Goal: Complete application form

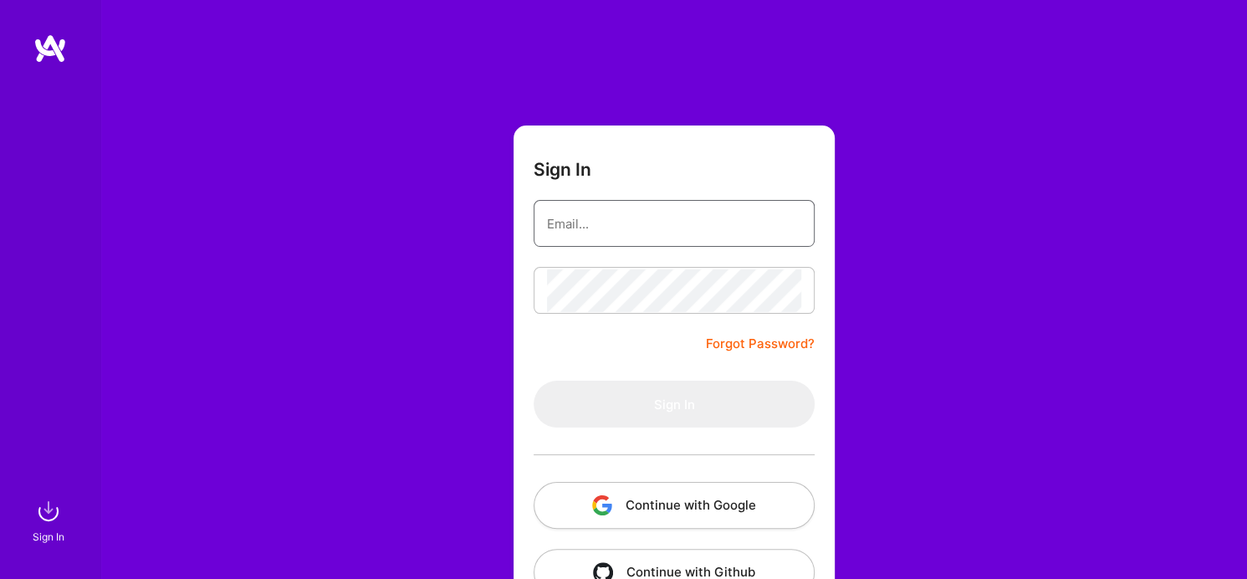
click at [648, 238] on input "email" at bounding box center [674, 223] width 254 height 43
type input "eniola.abdul69@gmail.com"
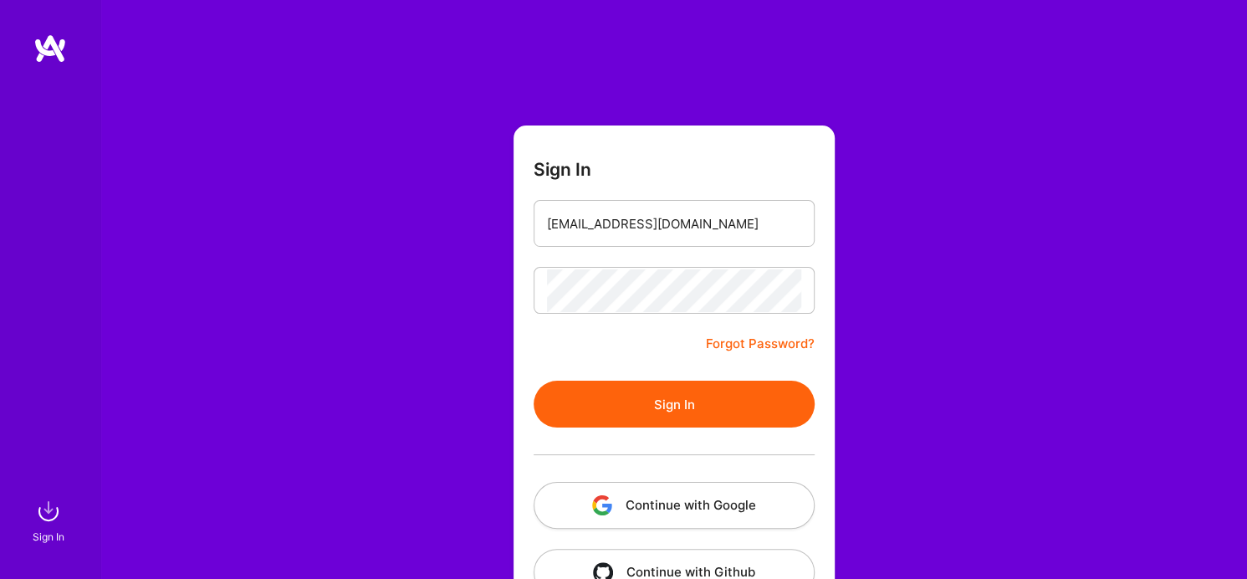
click at [738, 412] on button "Sign In" at bounding box center [673, 403] width 281 height 47
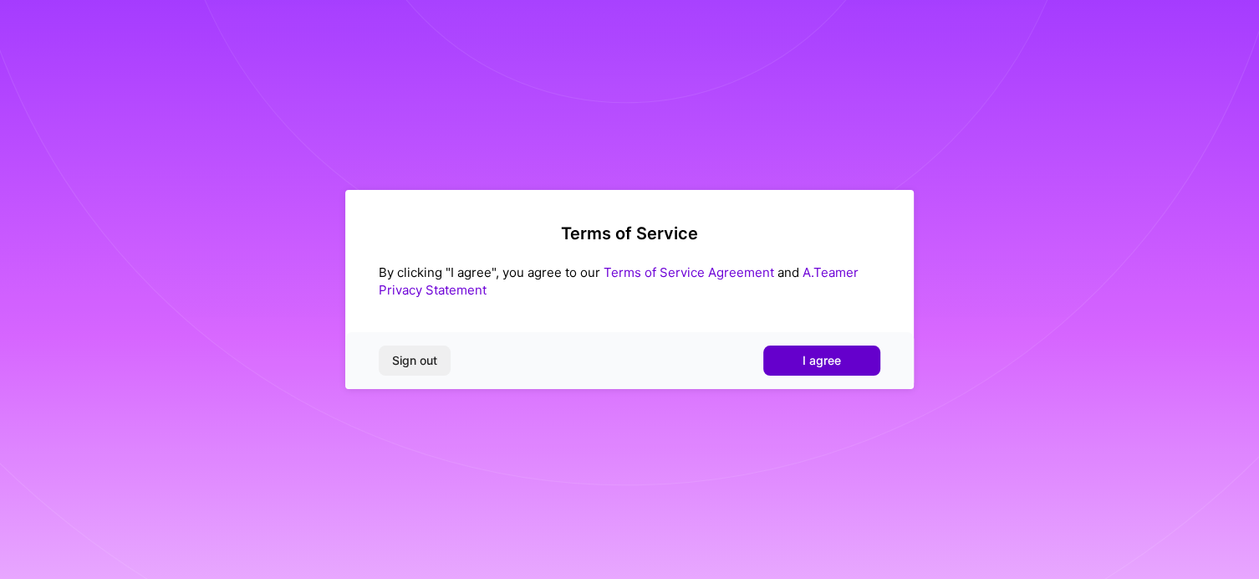
click at [811, 366] on span "I agree" at bounding box center [822, 360] width 38 height 17
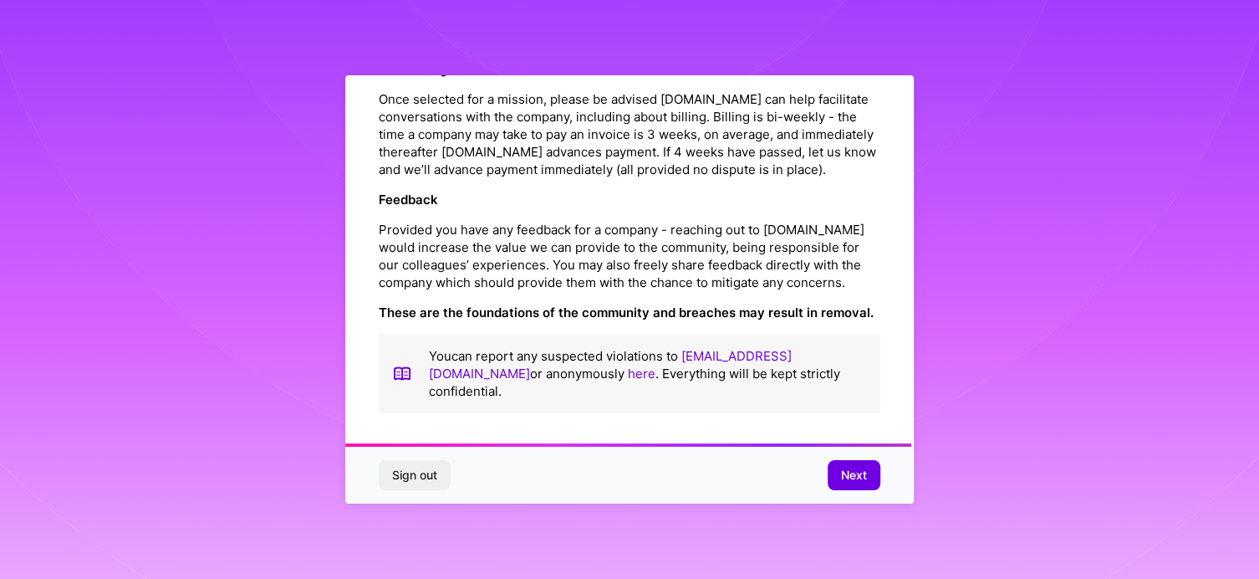
scroll to position [1941, 0]
click at [862, 482] on span "Next" at bounding box center [854, 475] width 26 height 17
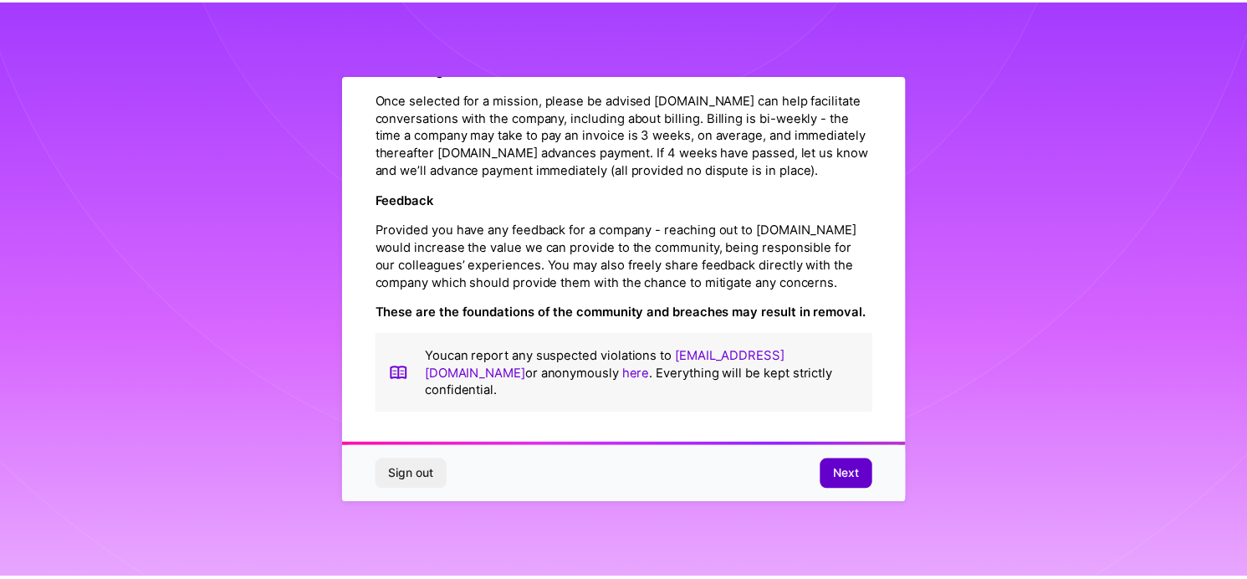
scroll to position [23, 0]
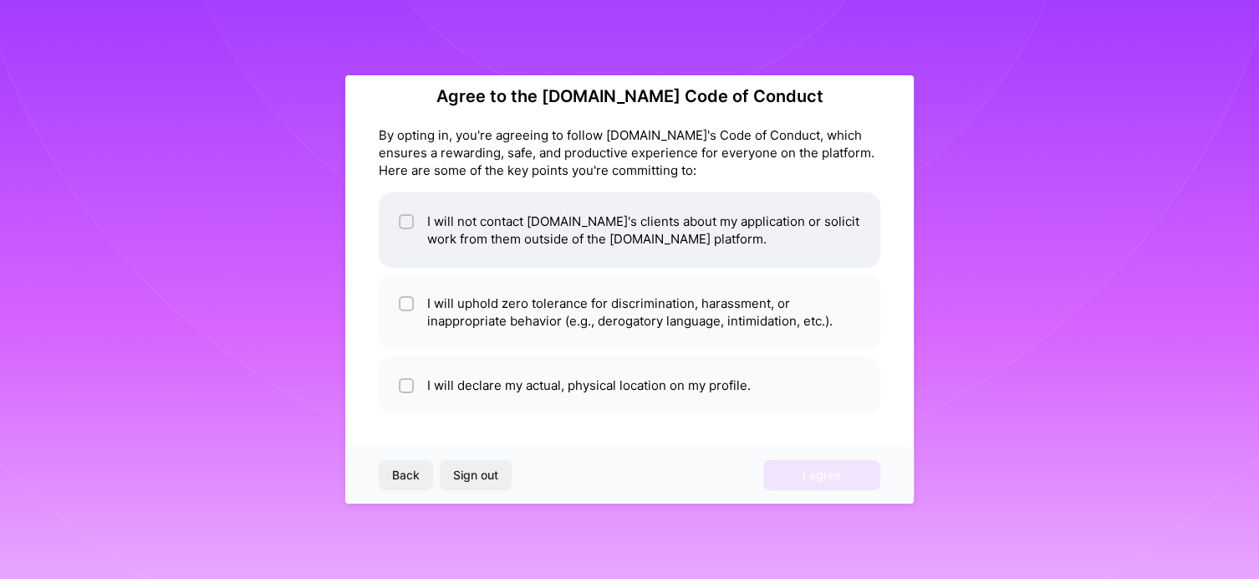
click at [428, 223] on li "I will not contact [DOMAIN_NAME]'s clients about my application or solicit work…" at bounding box center [630, 229] width 502 height 75
checkbox input "true"
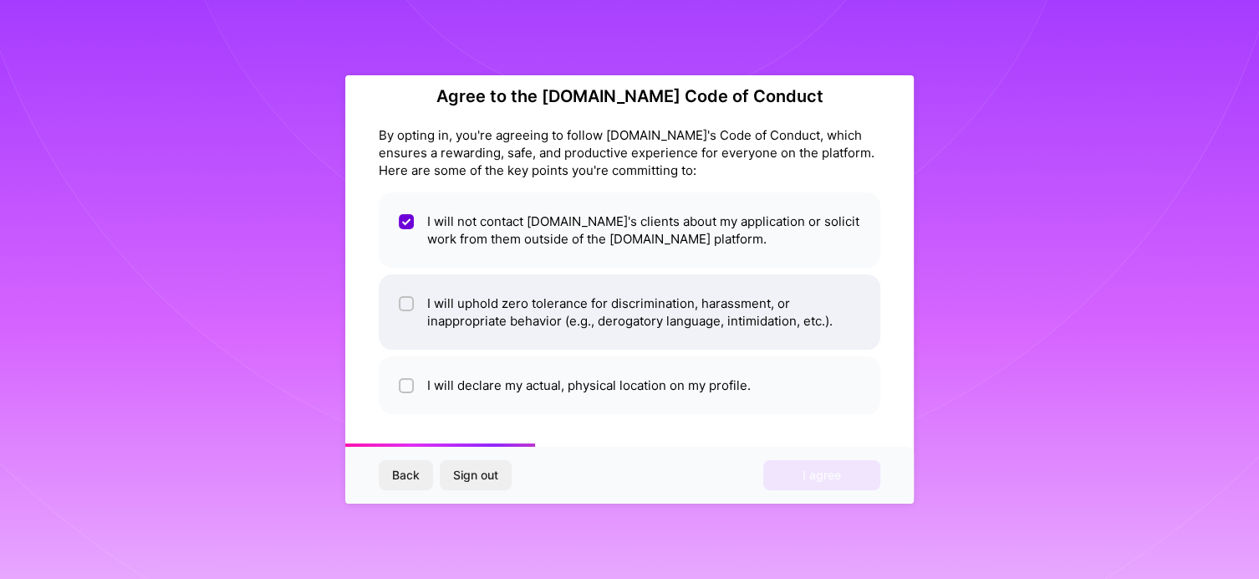
click at [394, 331] on li "I will uphold zero tolerance for discrimination, harassment, or inappropriate b…" at bounding box center [630, 311] width 502 height 75
checkbox input "true"
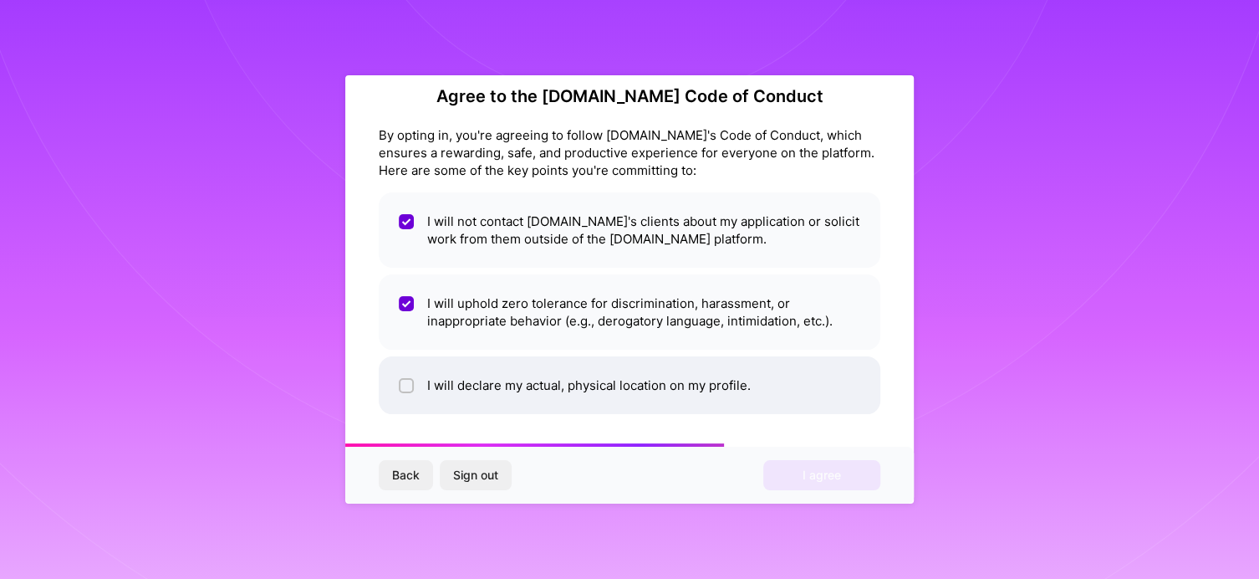
click at [426, 379] on li "I will declare my actual, physical location on my profile." at bounding box center [630, 385] width 502 height 58
checkbox input "true"
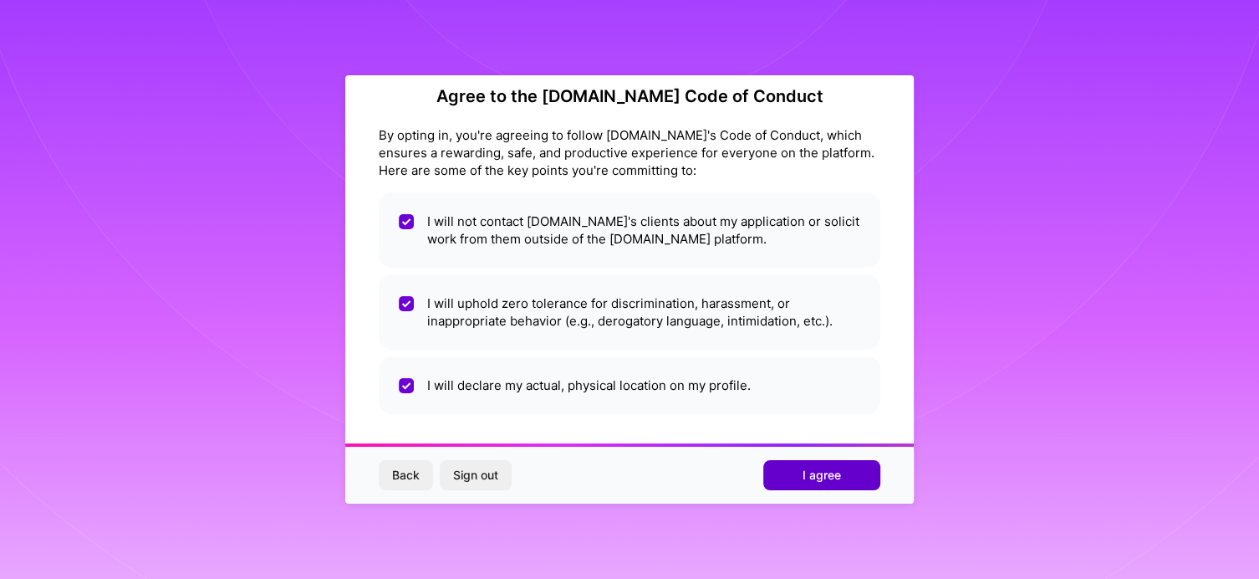
click at [776, 477] on button "I agree" at bounding box center [821, 475] width 117 height 30
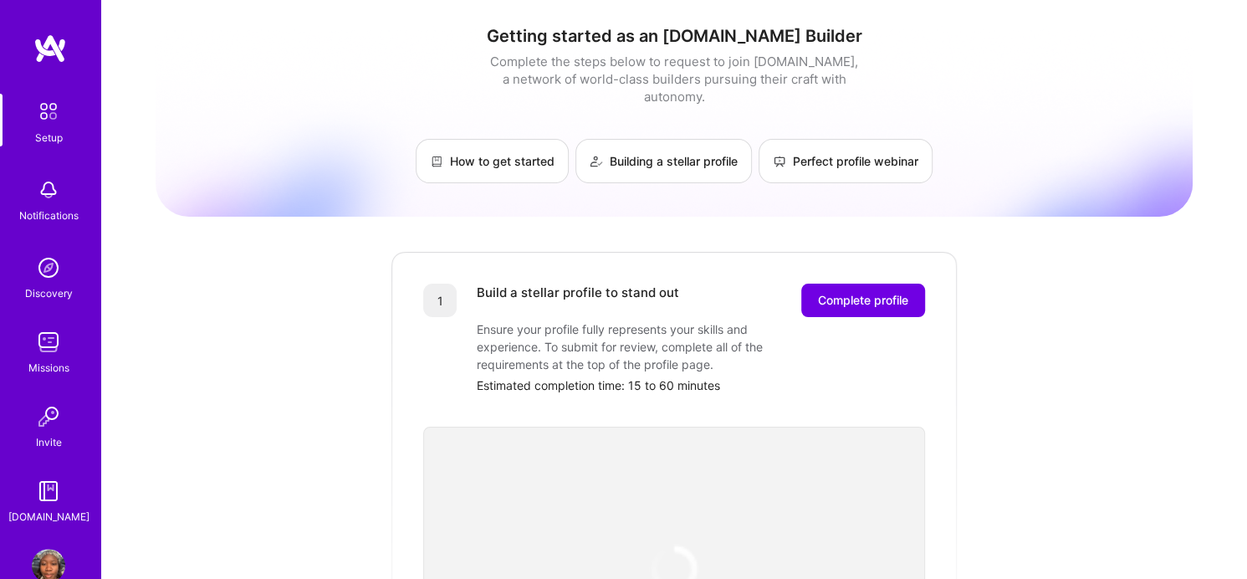
scroll to position [99, 0]
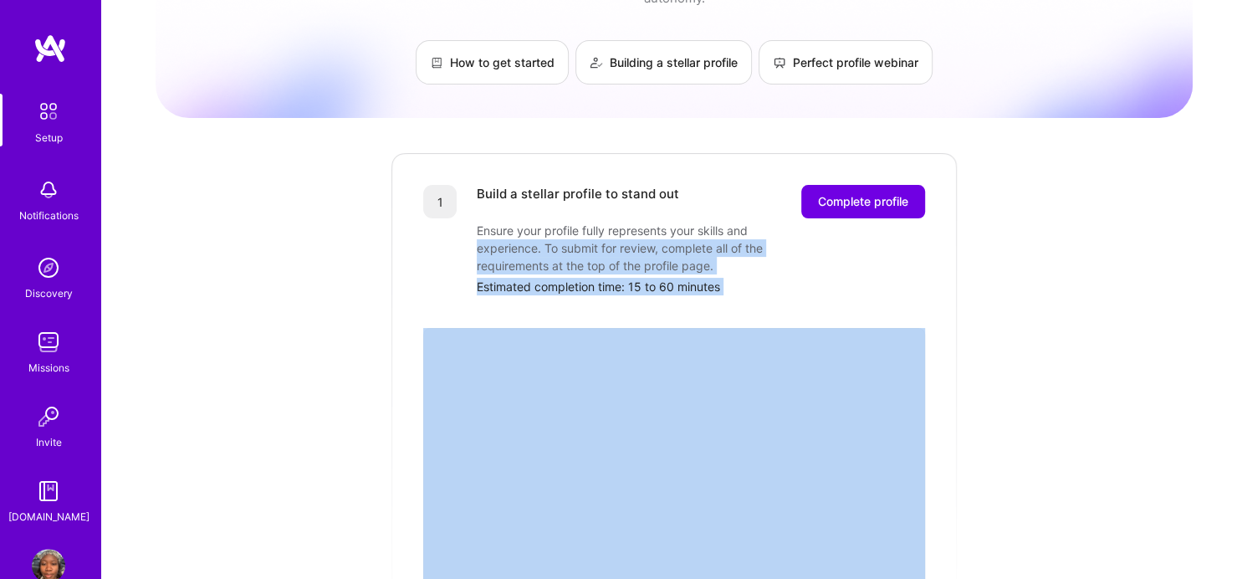
drag, startPoint x: 818, startPoint y: 217, endPoint x: 1027, endPoint y: 358, distance: 252.3
click at [1027, 358] on div "Getting started as an [DOMAIN_NAME] Builder Complete the steps below to request…" at bounding box center [674, 554] width 1037 height 1281
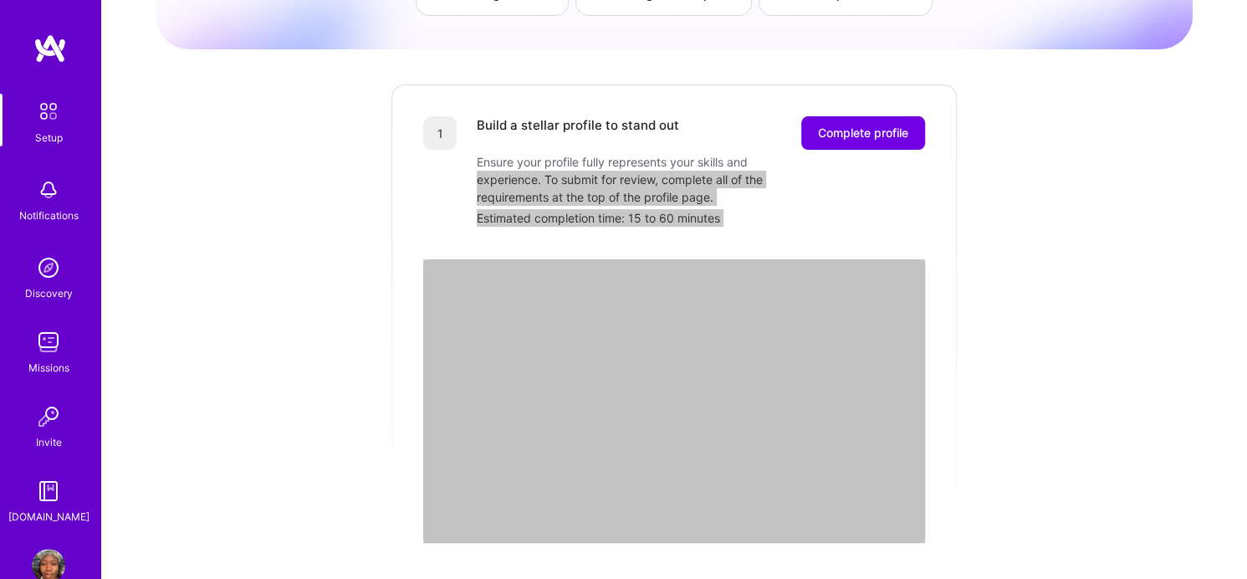
scroll to position [0, 0]
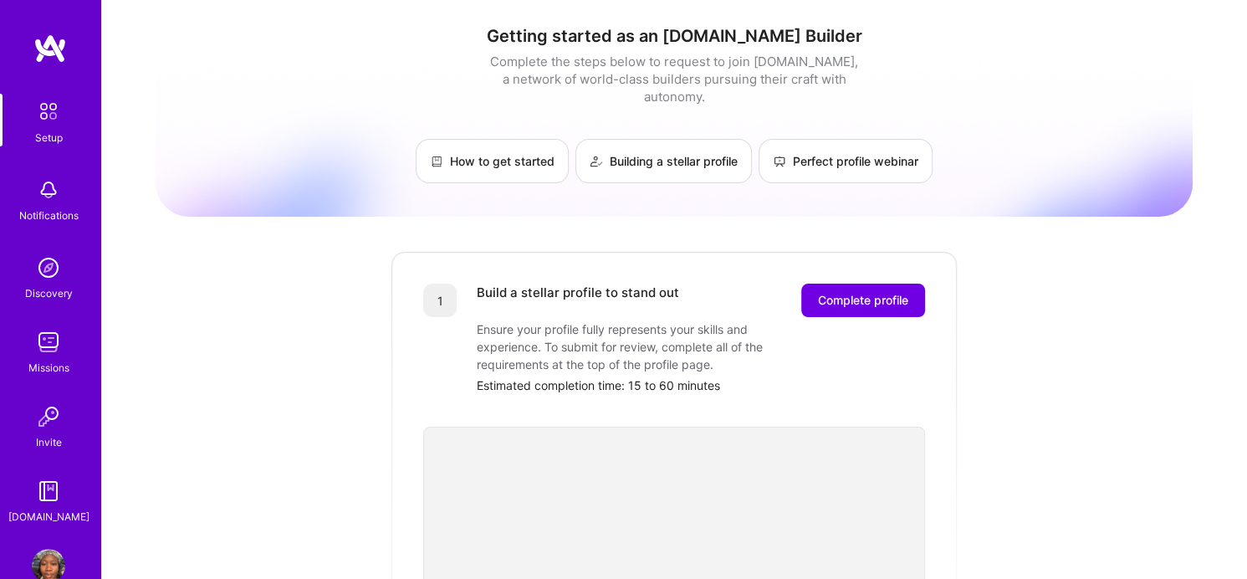
click at [1191, 57] on div "Getting started as an [DOMAIN_NAME] Builder Complete the steps below to request…" at bounding box center [674, 104] width 1037 height 157
click at [870, 290] on button "Complete profile" at bounding box center [863, 299] width 124 height 33
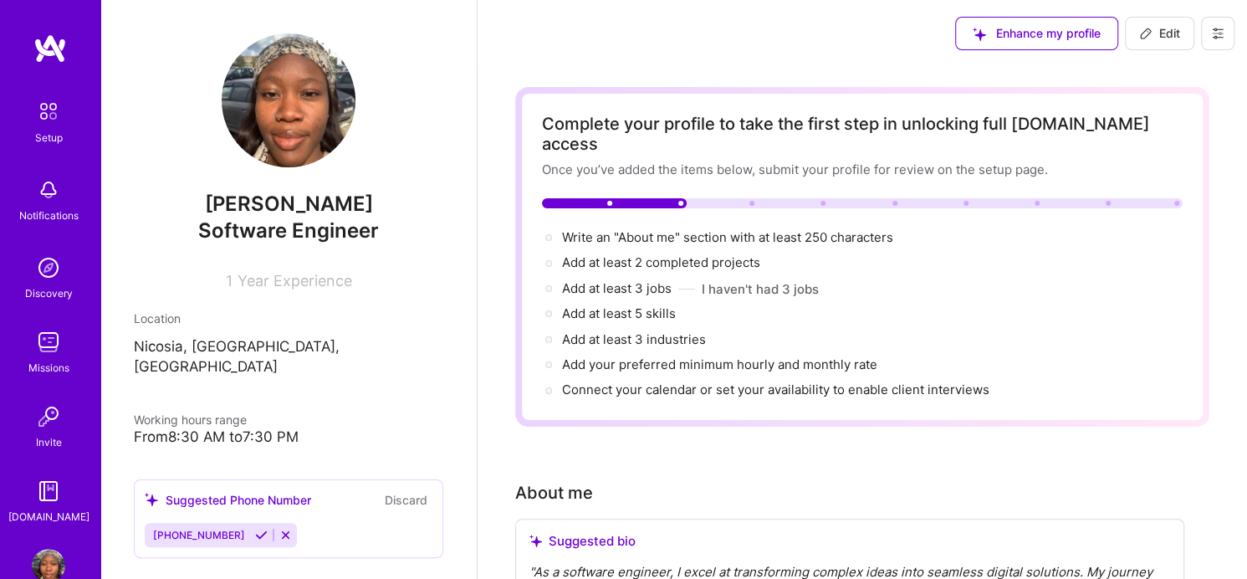
click at [275, 428] on div "From 8:30 AM to 7:30 PM" at bounding box center [288, 437] width 309 height 18
click at [257, 428] on div "From 8:30 AM to 7:30 PM" at bounding box center [288, 437] width 309 height 18
drag, startPoint x: 257, startPoint y: 413, endPoint x: 402, endPoint y: 353, distance: 157.5
click at [402, 353] on p "Nicosia, [GEOGRAPHIC_DATA], [GEOGRAPHIC_DATA]" at bounding box center [288, 357] width 309 height 40
